Goal: Transaction & Acquisition: Book appointment/travel/reservation

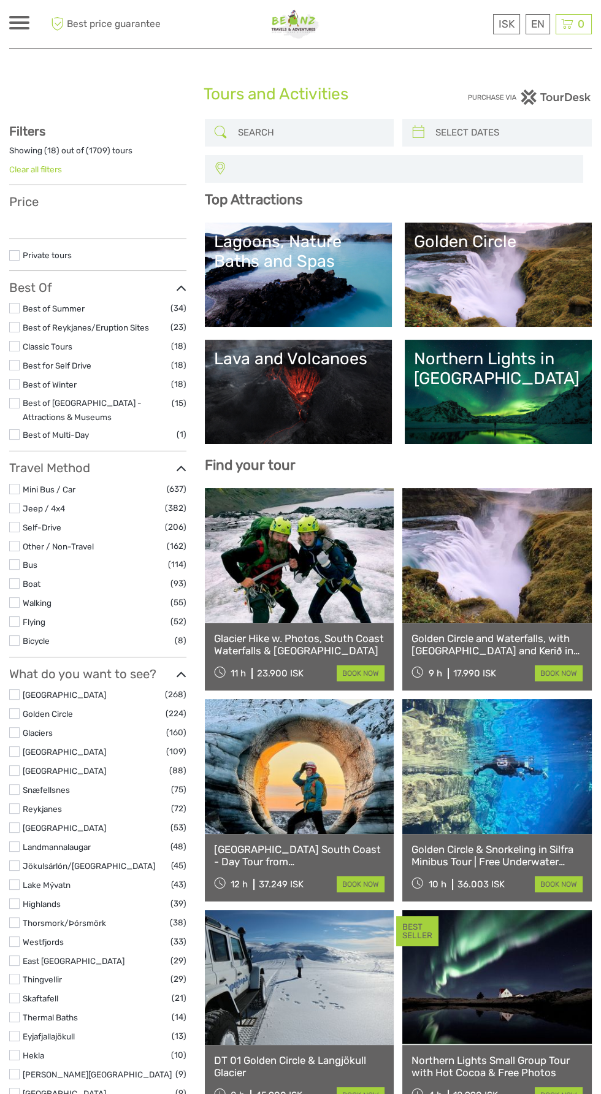
select select
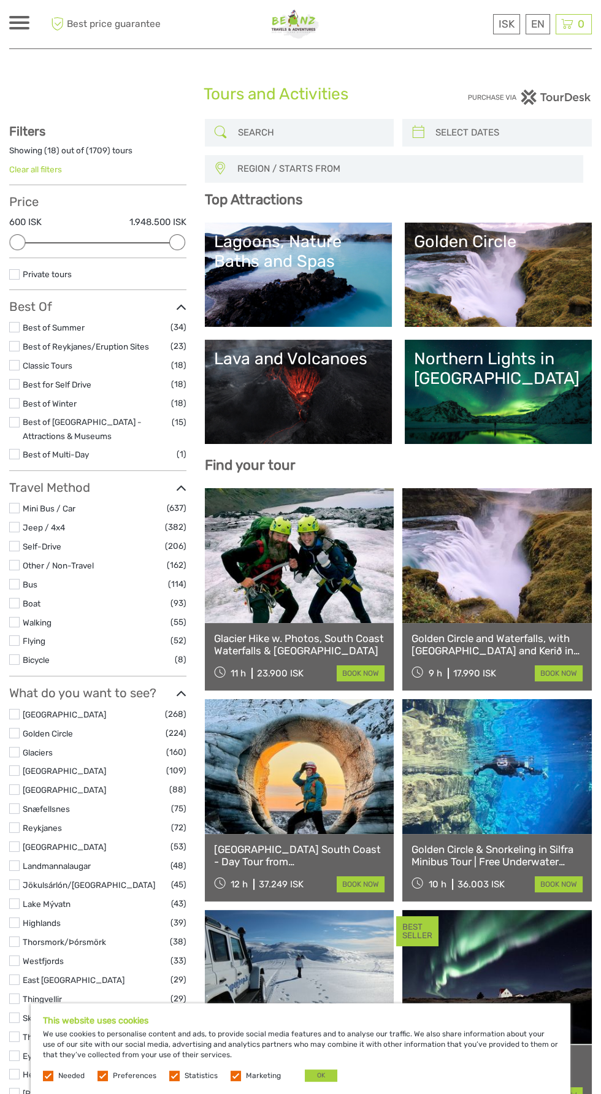
click at [310, 134] on input "search" at bounding box center [310, 132] width 155 height 21
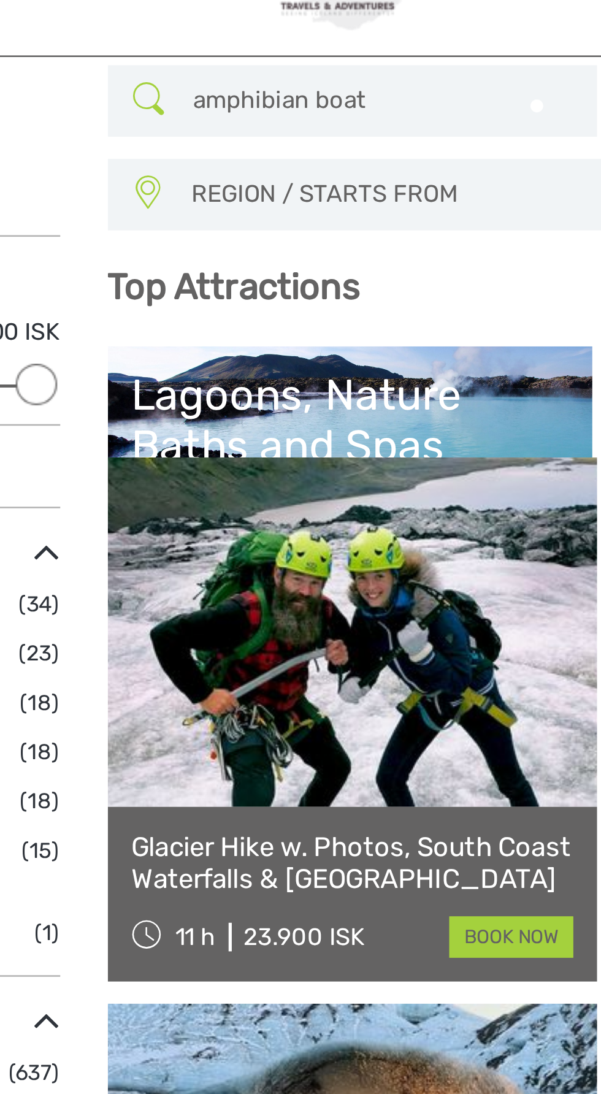
type input "amphibian boat"
click at [223, 131] on b "Top Attractions" at bounding box center [253, 137] width 97 height 17
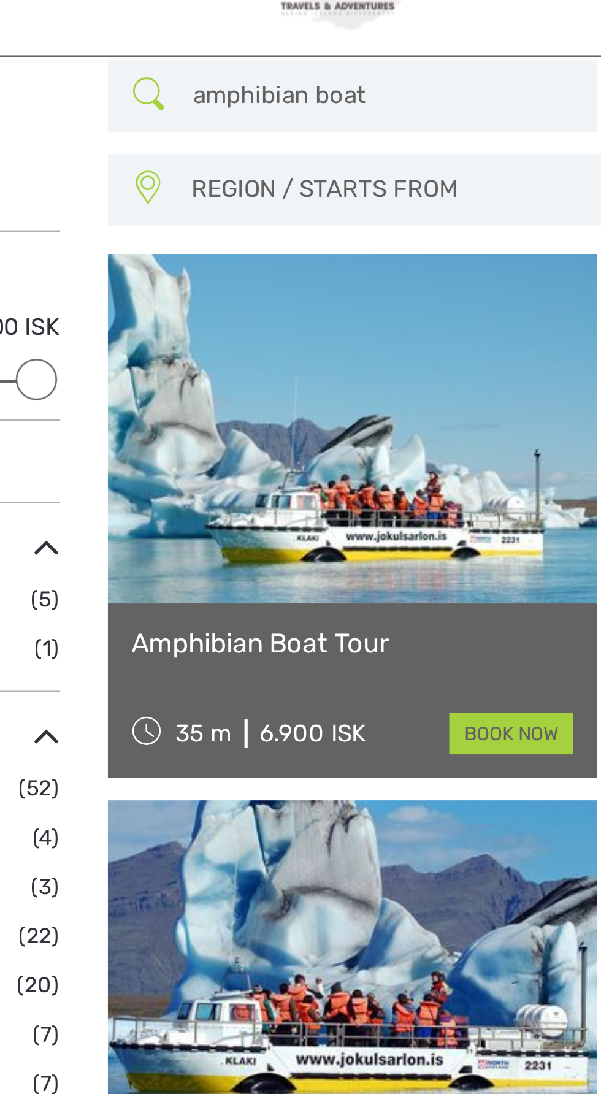
scroll to position [69, 0]
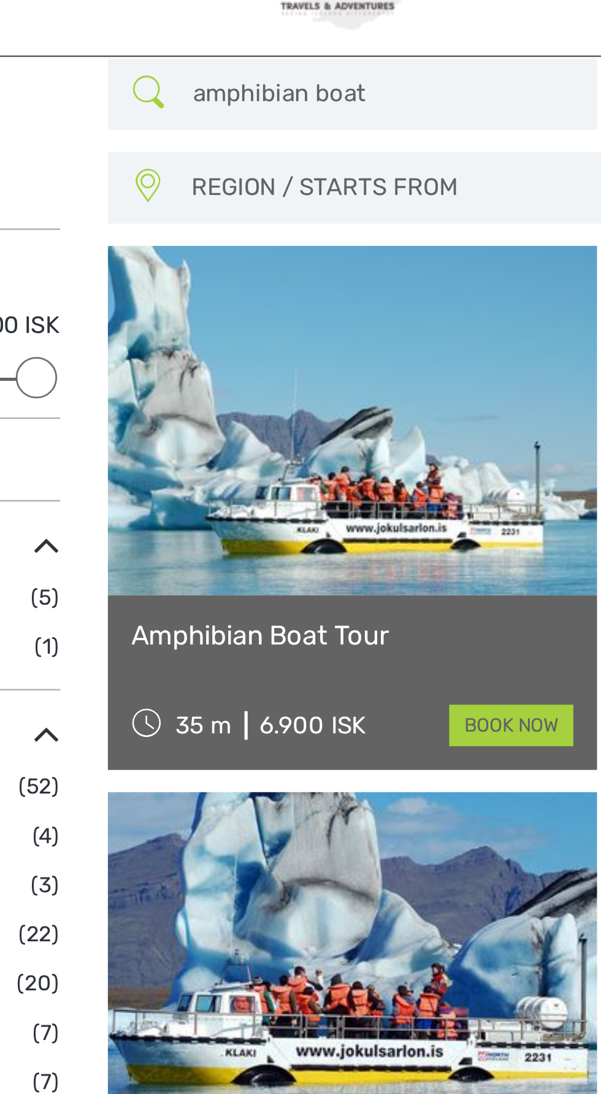
click at [338, 270] on link "Amphibian Boat Tour" at bounding box center [299, 272] width 171 height 12
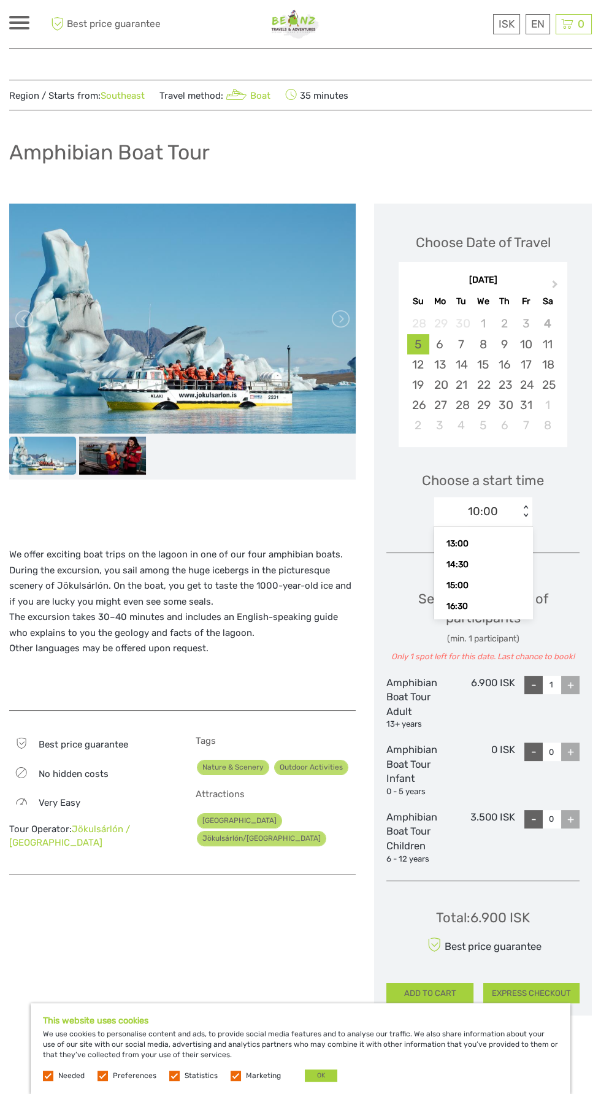
scroll to position [94, 0]
click at [504, 567] on div "14:30" at bounding box center [483, 558] width 86 height 21
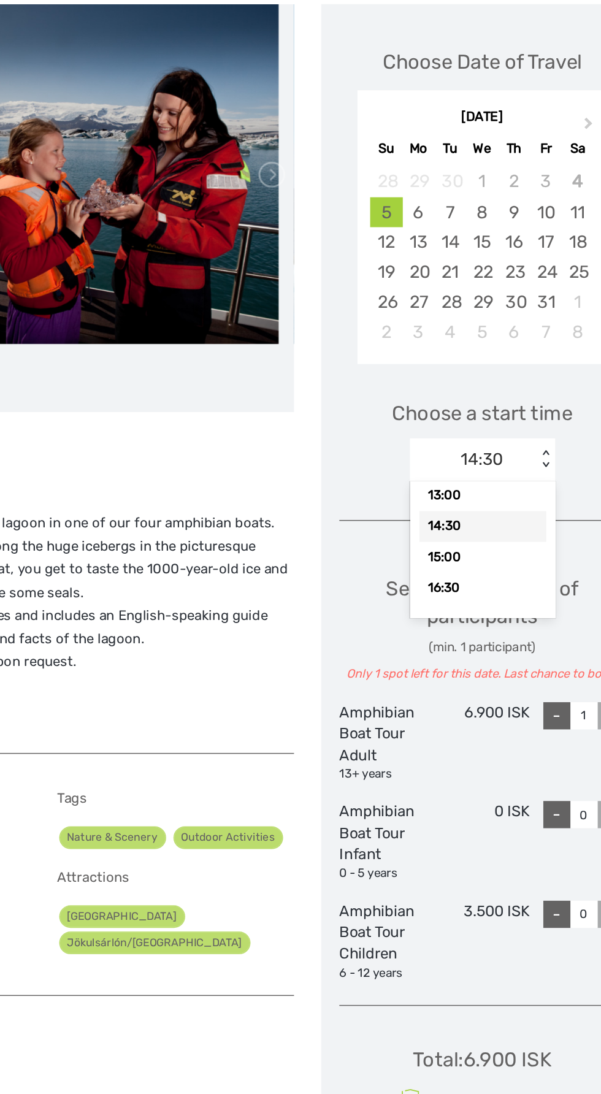
scroll to position [98, 0]
click at [499, 595] on div "16:30" at bounding box center [483, 594] width 86 height 21
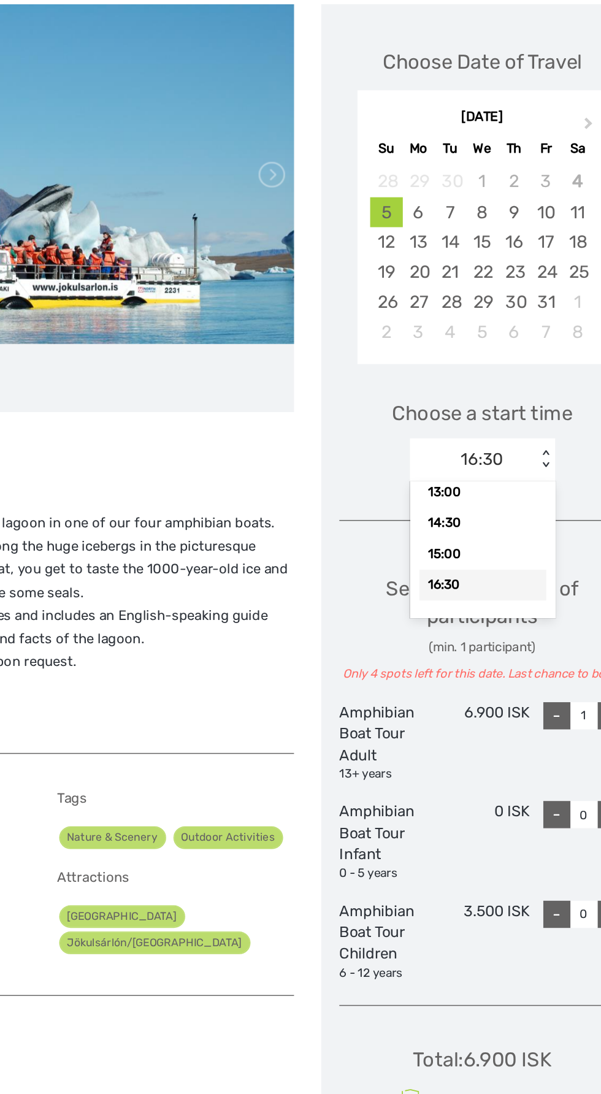
click at [500, 578] on div "15:00" at bounding box center [483, 573] width 86 height 21
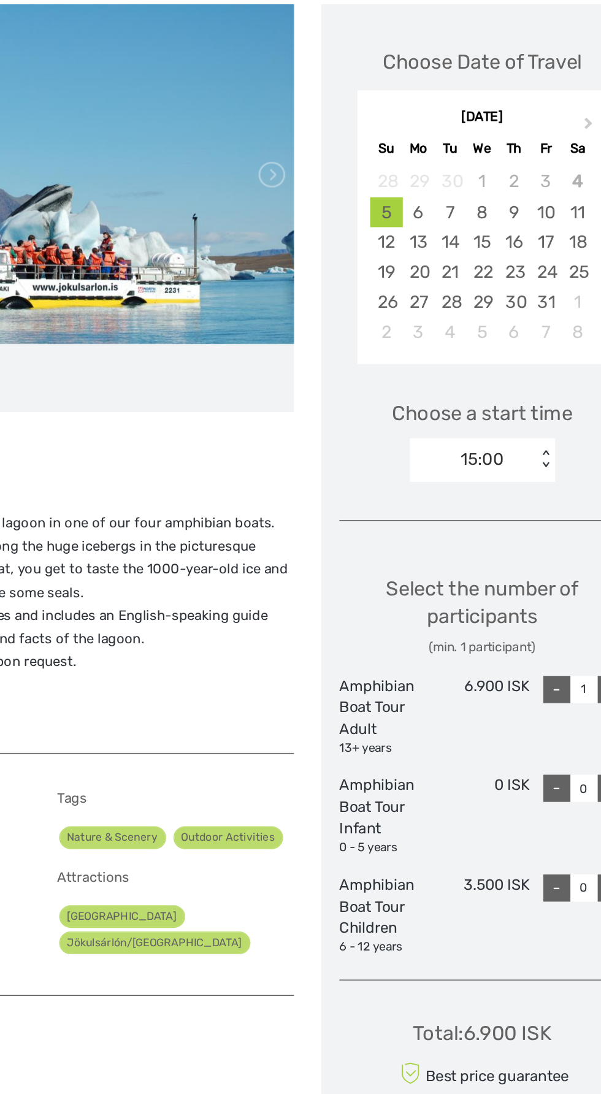
click at [258, 727] on div "Best price guarantee No hidden costs Very easy Tour Operator: Jökulsárlón / Gla…" at bounding box center [182, 795] width 346 height 151
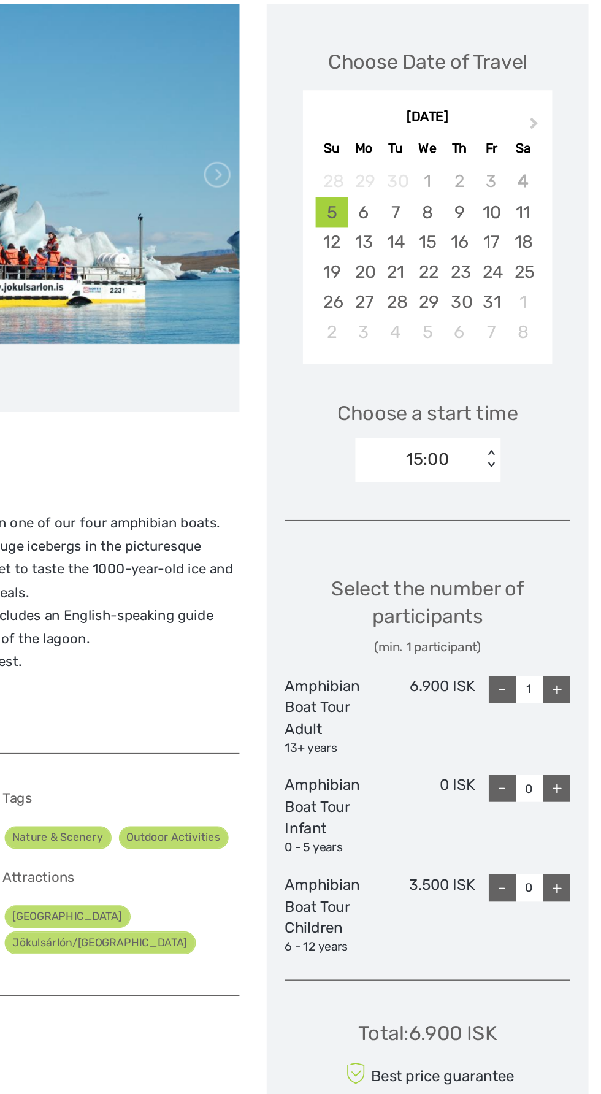
scroll to position [2, 0]
click at [569, 663] on div "+" at bounding box center [570, 664] width 18 height 18
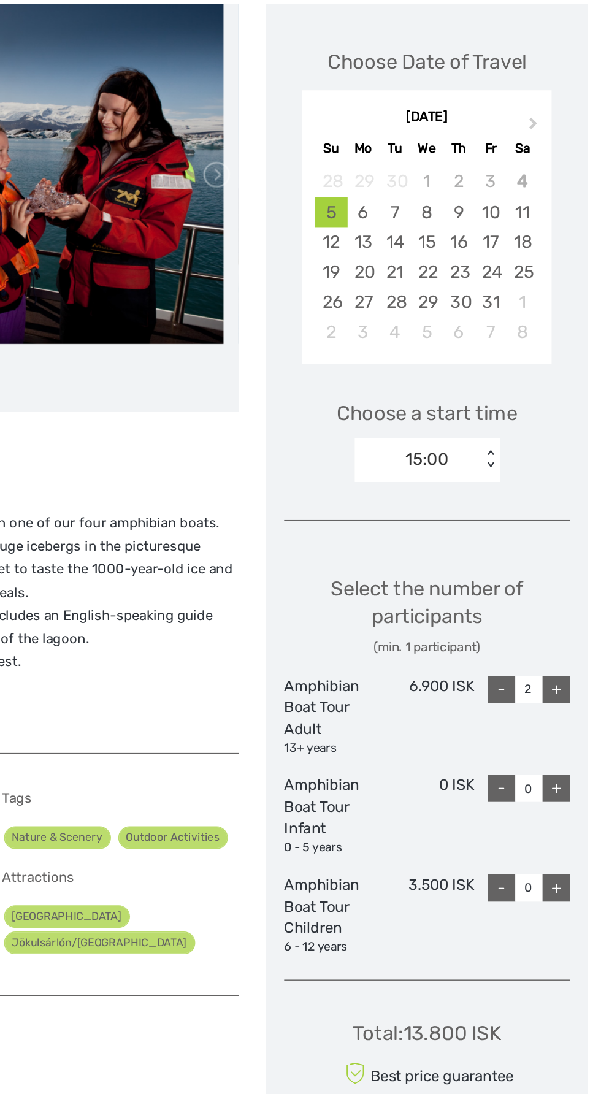
click at [573, 664] on div "+" at bounding box center [570, 664] width 18 height 18
click at [573, 667] on div "+" at bounding box center [570, 664] width 18 height 18
click at [569, 663] on div "+" at bounding box center [570, 664] width 18 height 18
click at [569, 664] on div "+" at bounding box center [570, 664] width 18 height 18
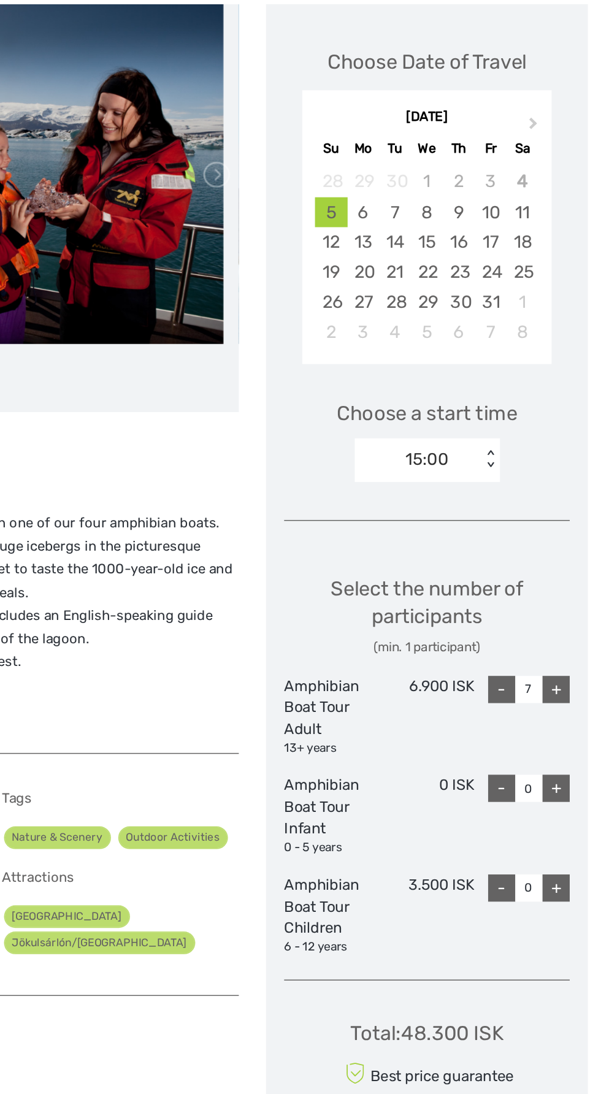
click at [569, 663] on div "+" at bounding box center [570, 664] width 18 height 18
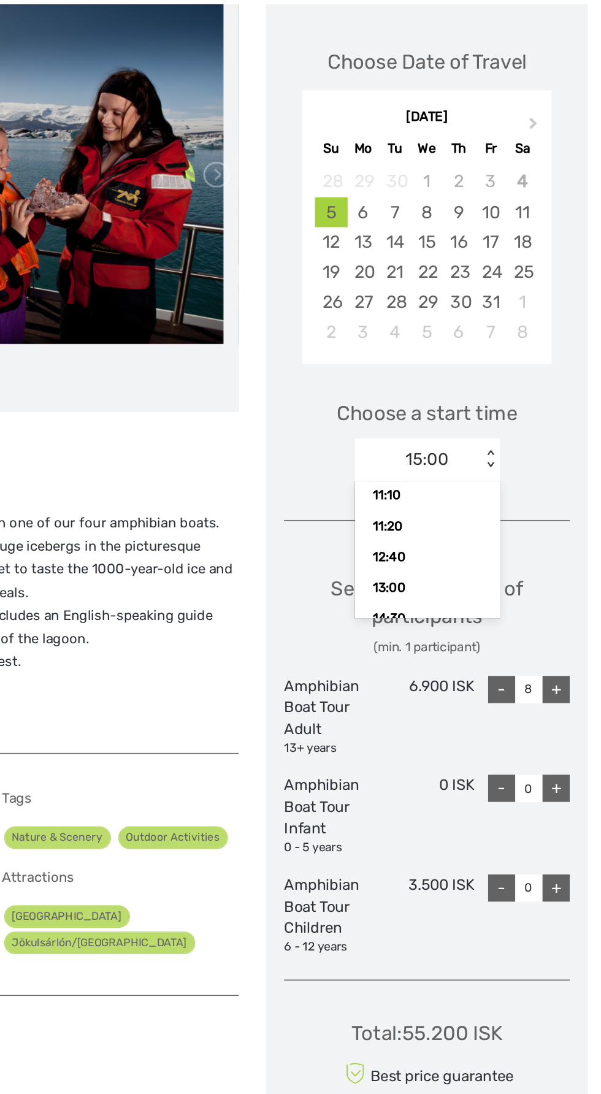
scroll to position [98, 0]
click at [506, 600] on div "16:30" at bounding box center [483, 594] width 86 height 21
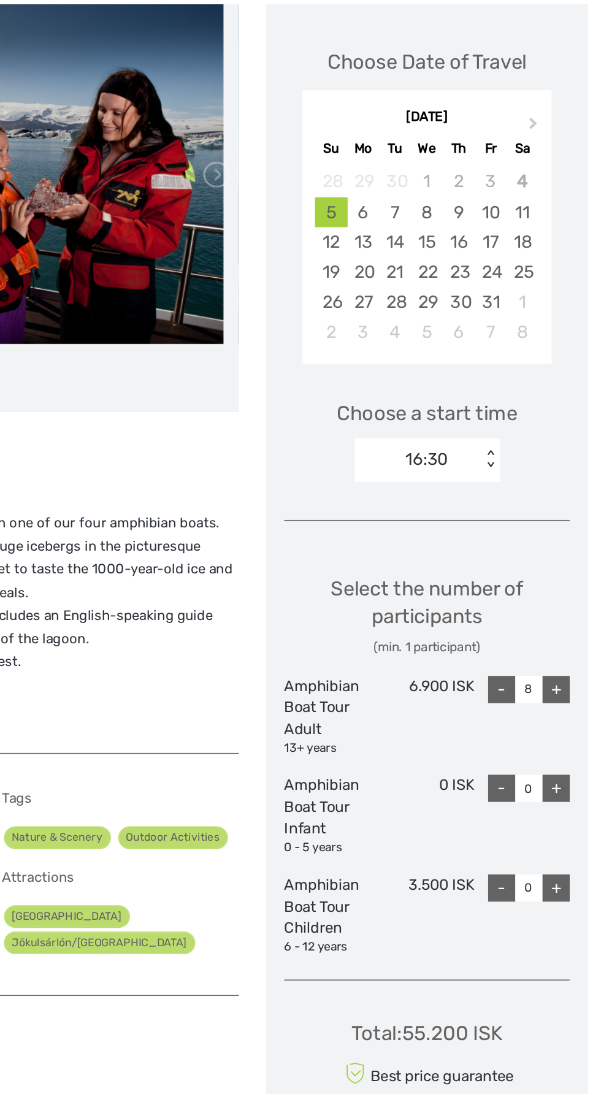
type input "1"
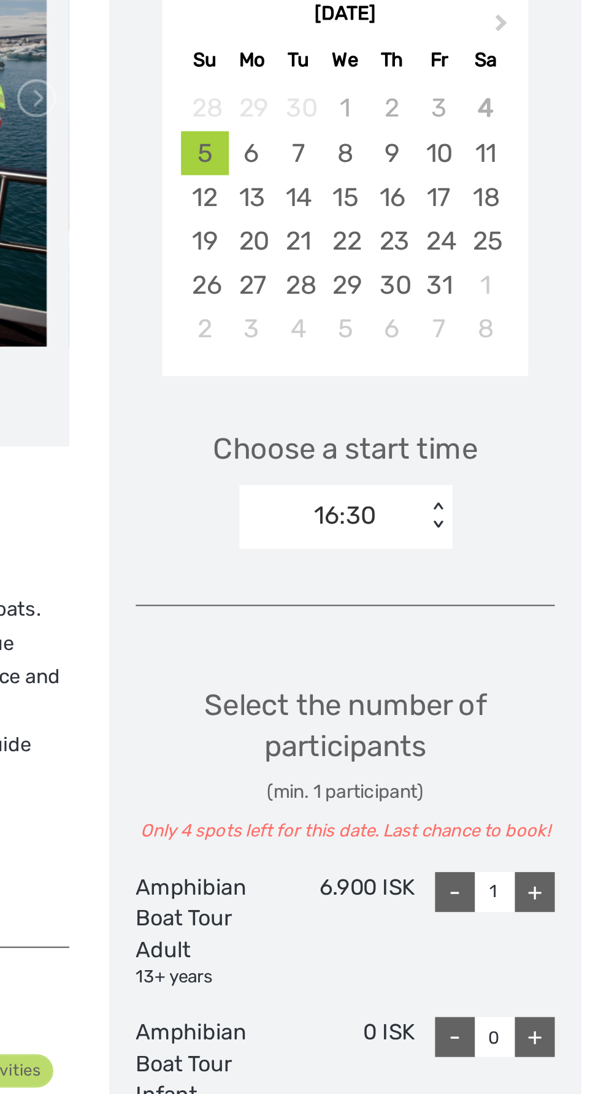
scroll to position [2, 0]
